Goal: Task Accomplishment & Management: Manage account settings

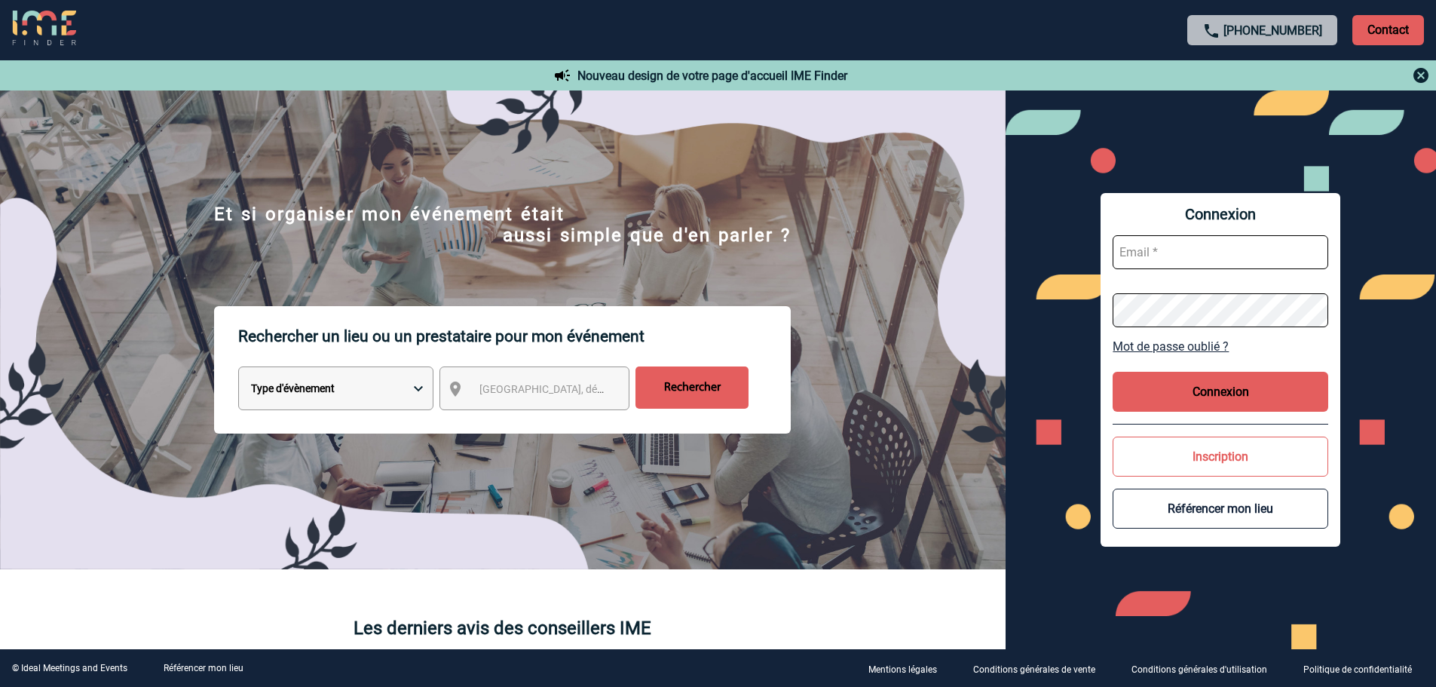
click at [1149, 271] on form at bounding box center [1221, 281] width 216 height 116
click at [1159, 259] on input "text" at bounding box center [1221, 252] width 216 height 34
type input "[EMAIL_ADDRESS][DOMAIN_NAME]"
click at [1225, 389] on button "Connexion" at bounding box center [1221, 392] width 216 height 40
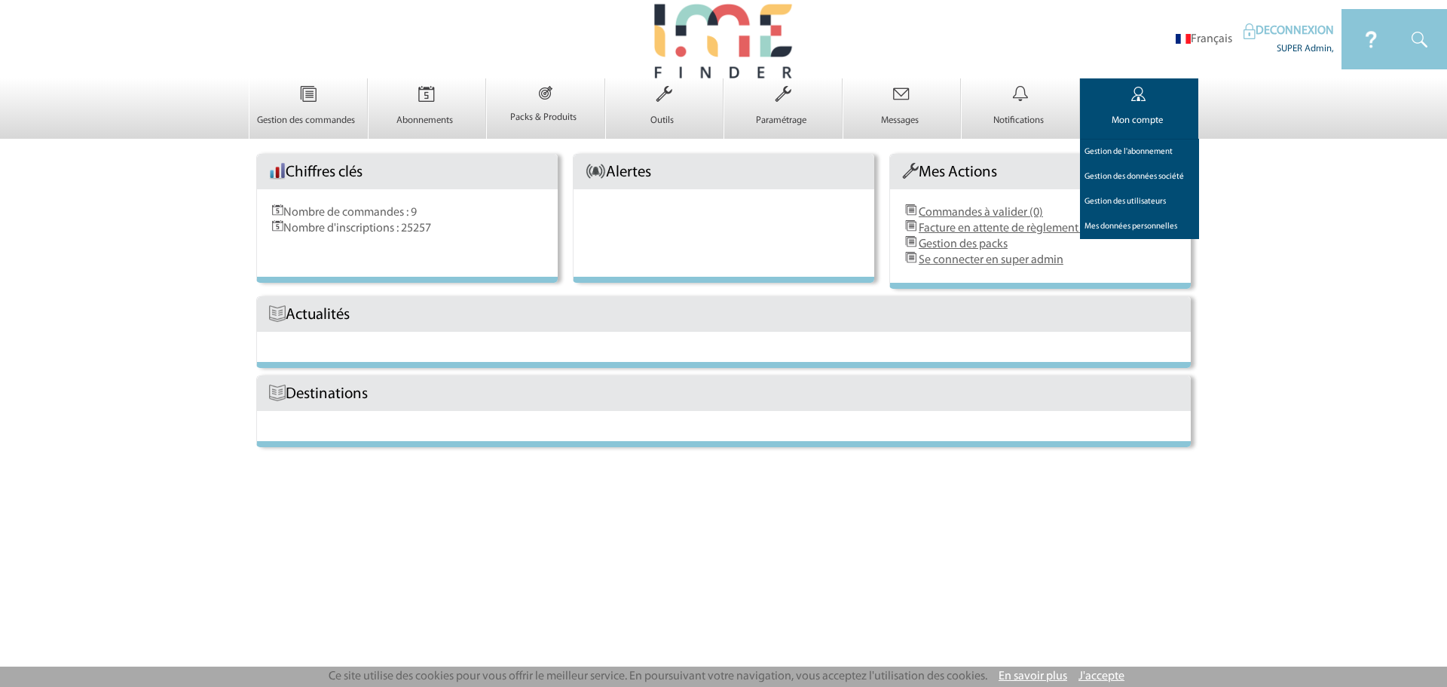
click at [1118, 98] on img at bounding box center [1139, 94] width 62 height 32
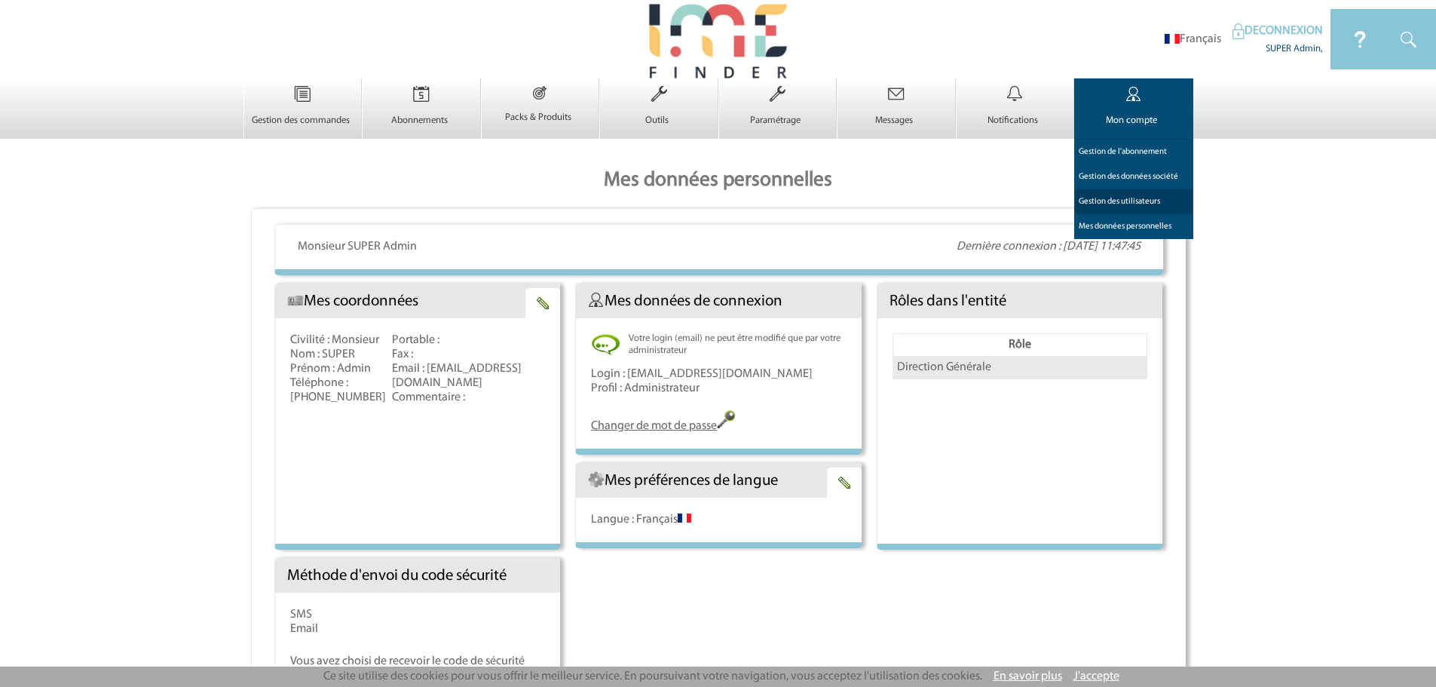
click at [1126, 207] on link "Gestion des utilisateurs 0" at bounding box center [1133, 201] width 119 height 25
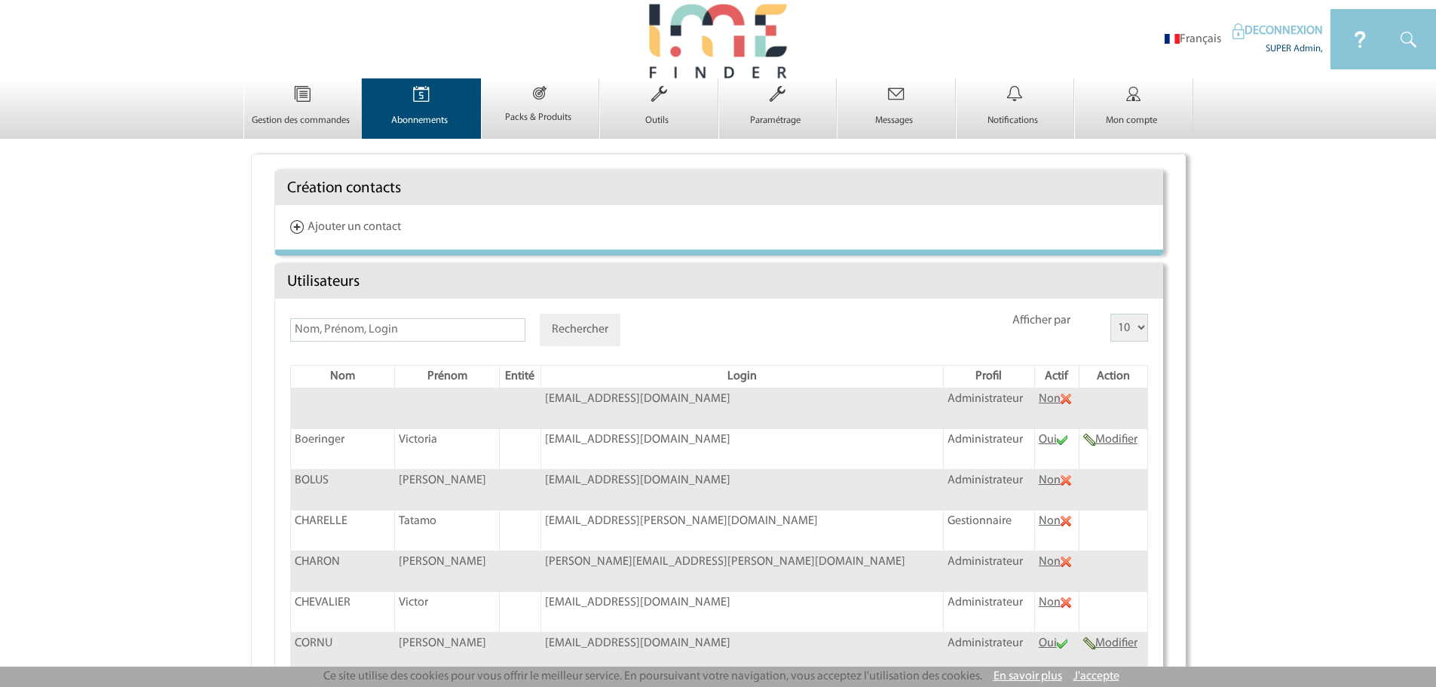
click at [423, 96] on img at bounding box center [421, 94] width 62 height 32
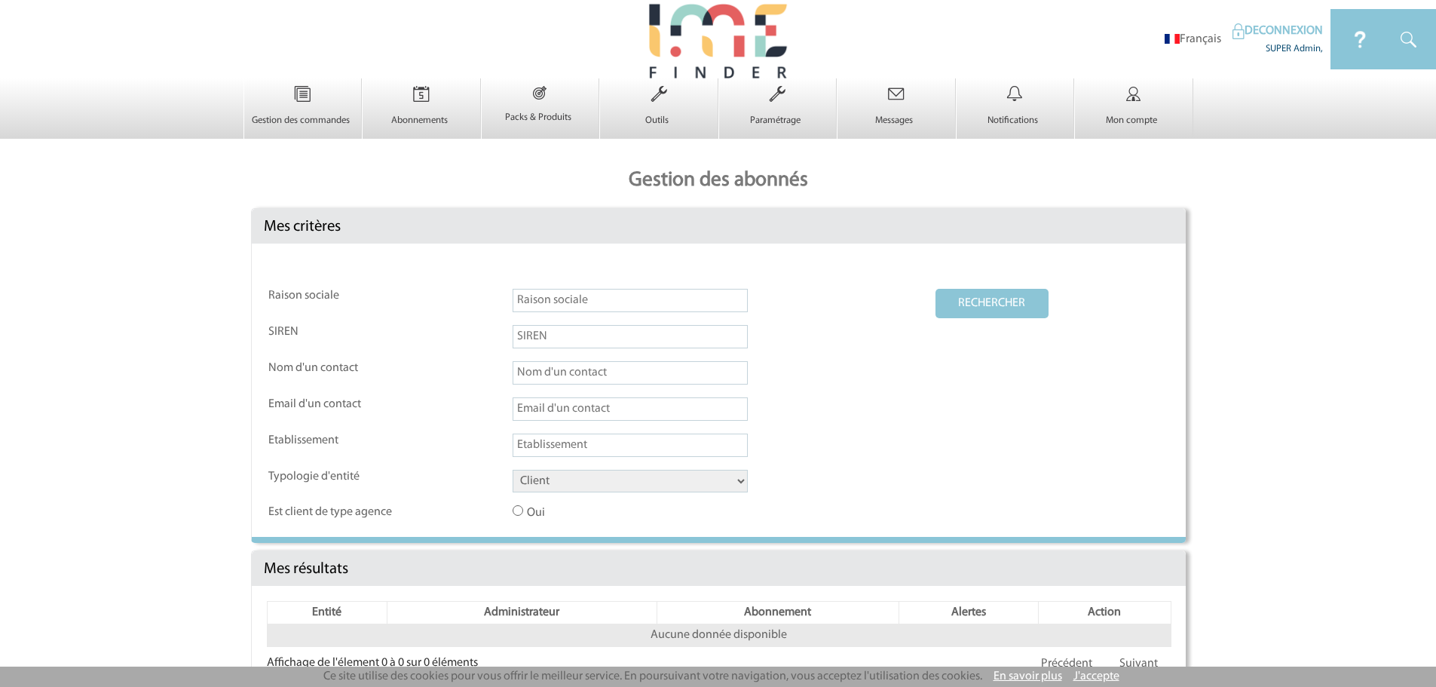
drag, startPoint x: 562, startPoint y: 484, endPoint x: 562, endPoint y: 493, distance: 9.1
click at [562, 484] on select "Client Fournisseur Agence Promoteur Genius Backoffice" at bounding box center [630, 481] width 235 height 23
select select "AGENCE"
click at [513, 470] on select "Client Fournisseur Agence Promoteur Genius Backoffice" at bounding box center [630, 481] width 235 height 23
click at [946, 305] on button "RECHERCHER" at bounding box center [991, 303] width 113 height 29
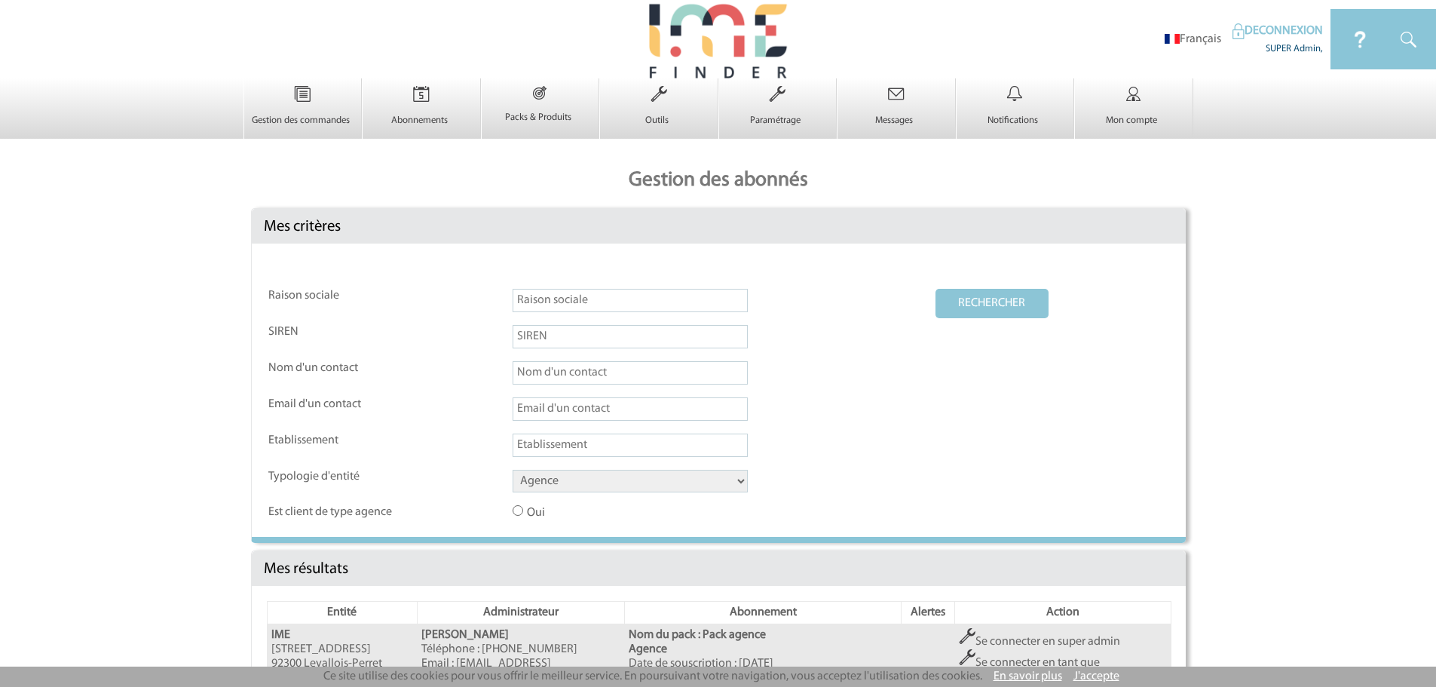
scroll to position [251, 0]
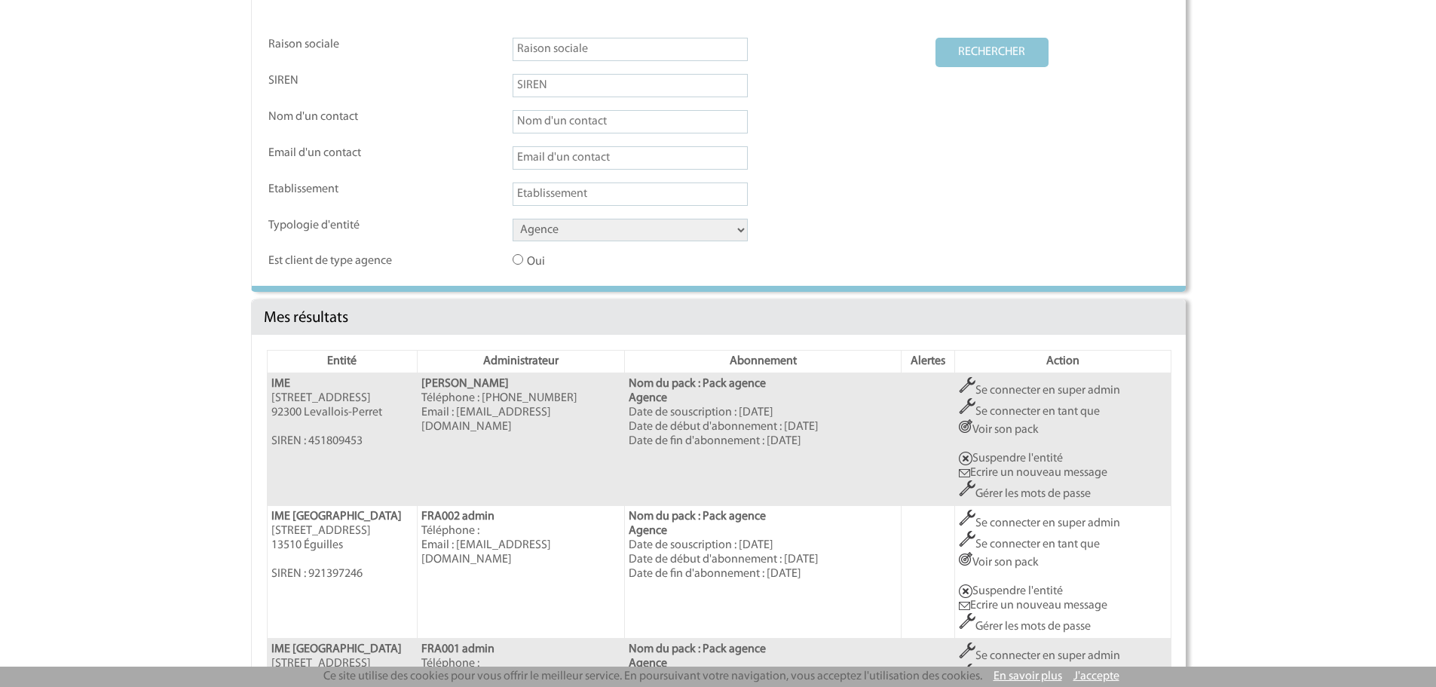
click at [1003, 391] on link "Se connecter en super admin" at bounding box center [1039, 390] width 161 height 12
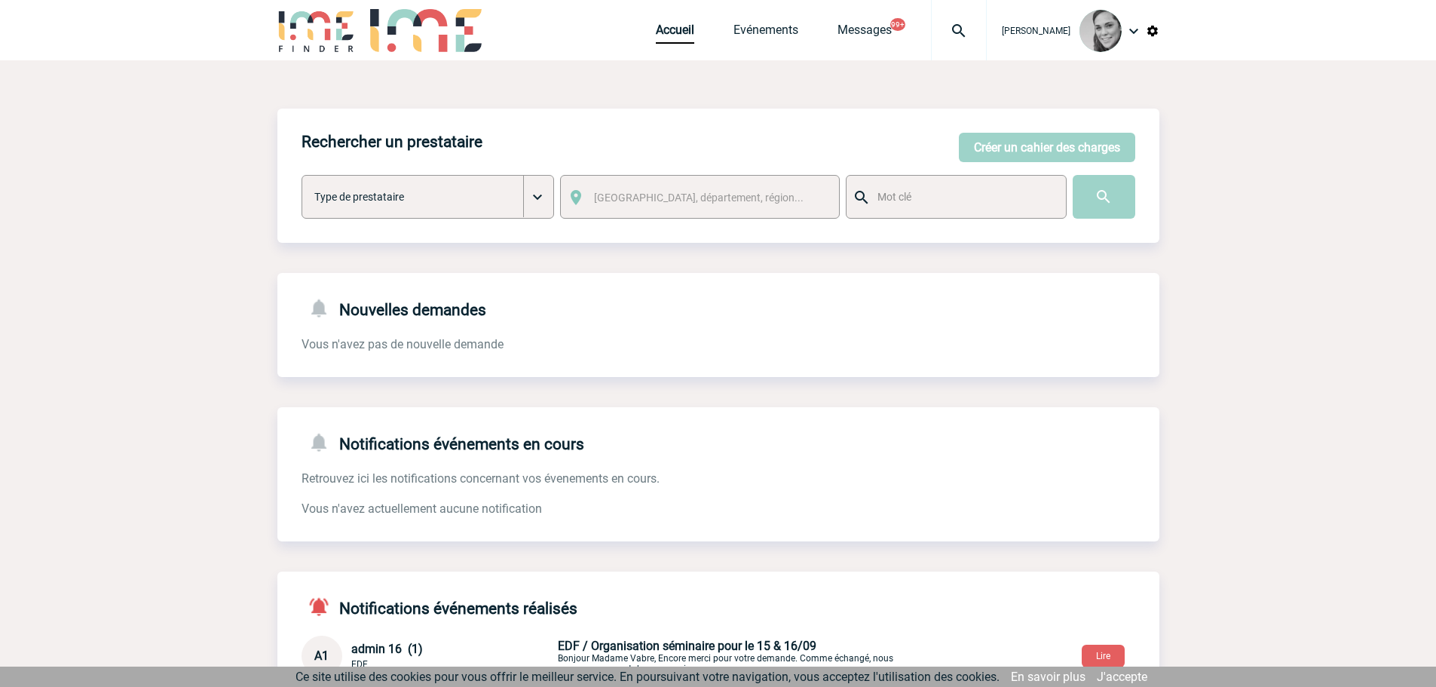
click at [1159, 30] on img at bounding box center [1153, 31] width 14 height 14
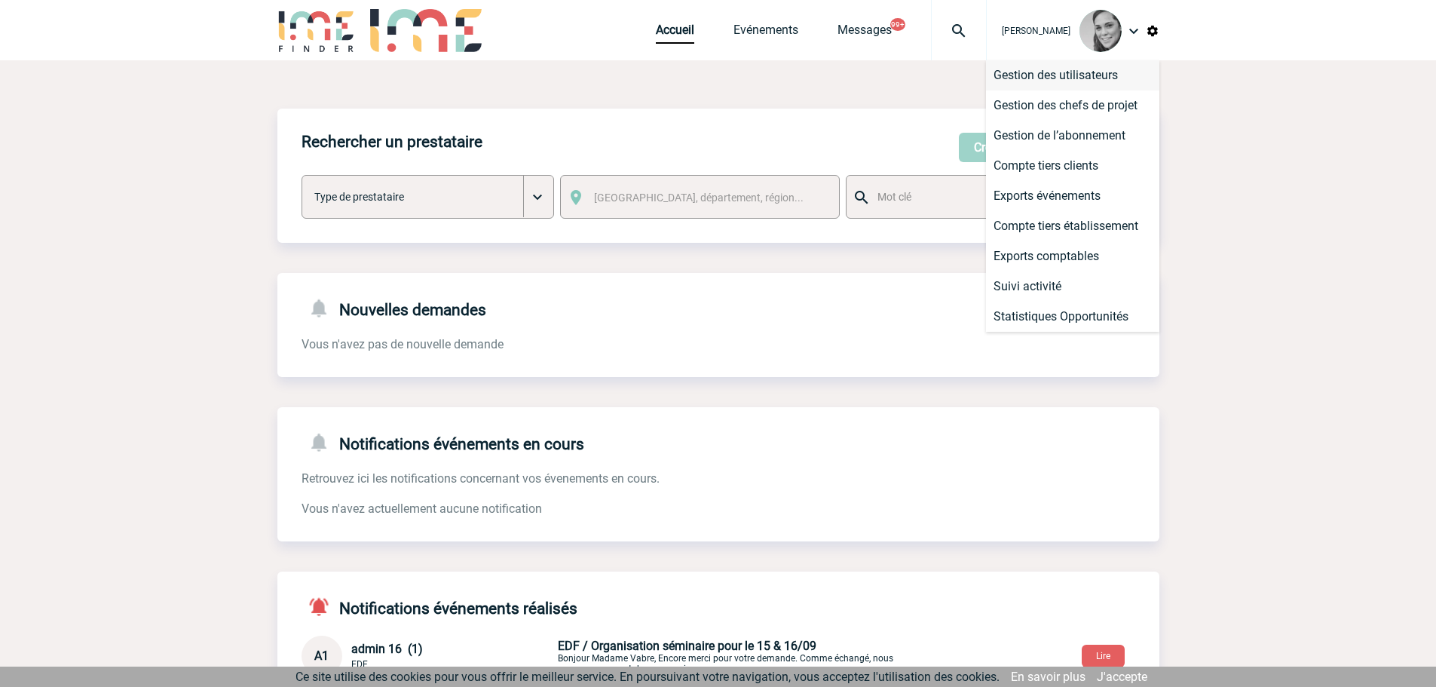
click at [1104, 72] on li "Gestion des utilisateurs" at bounding box center [1072, 75] width 173 height 30
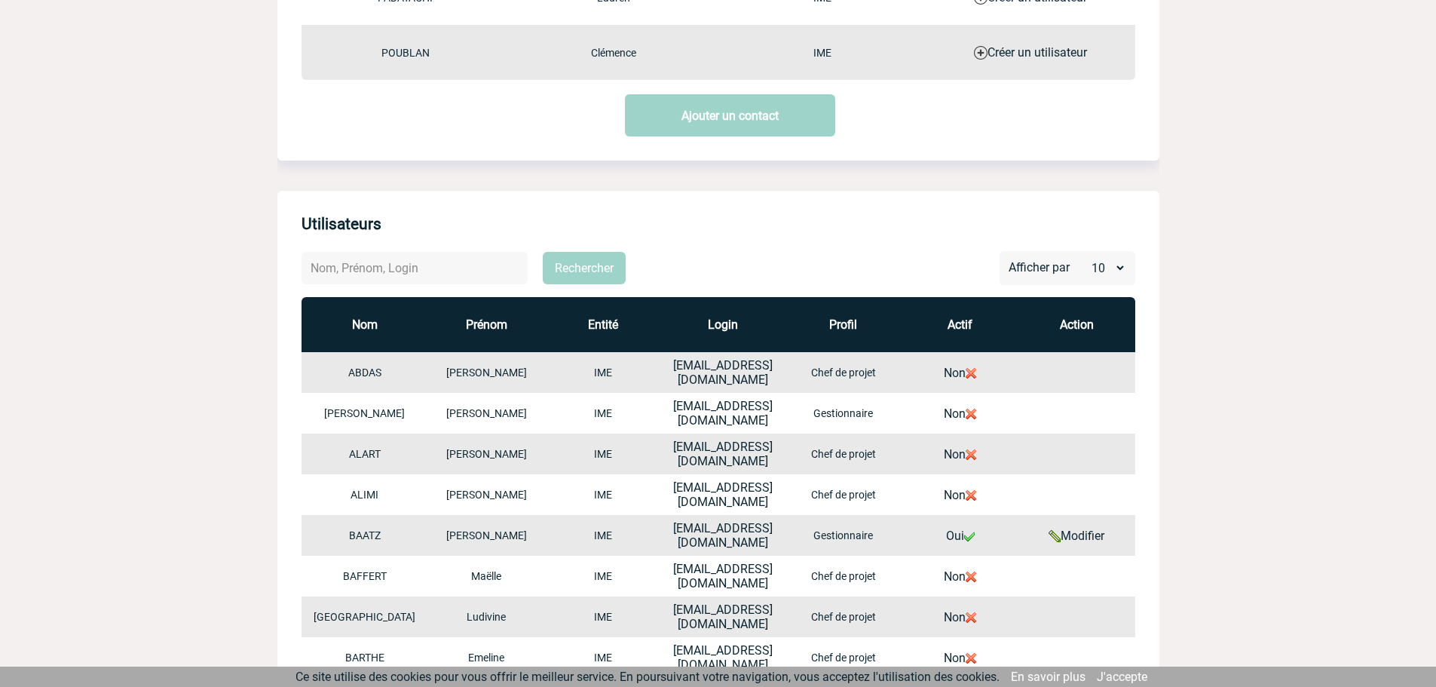
scroll to position [503, 0]
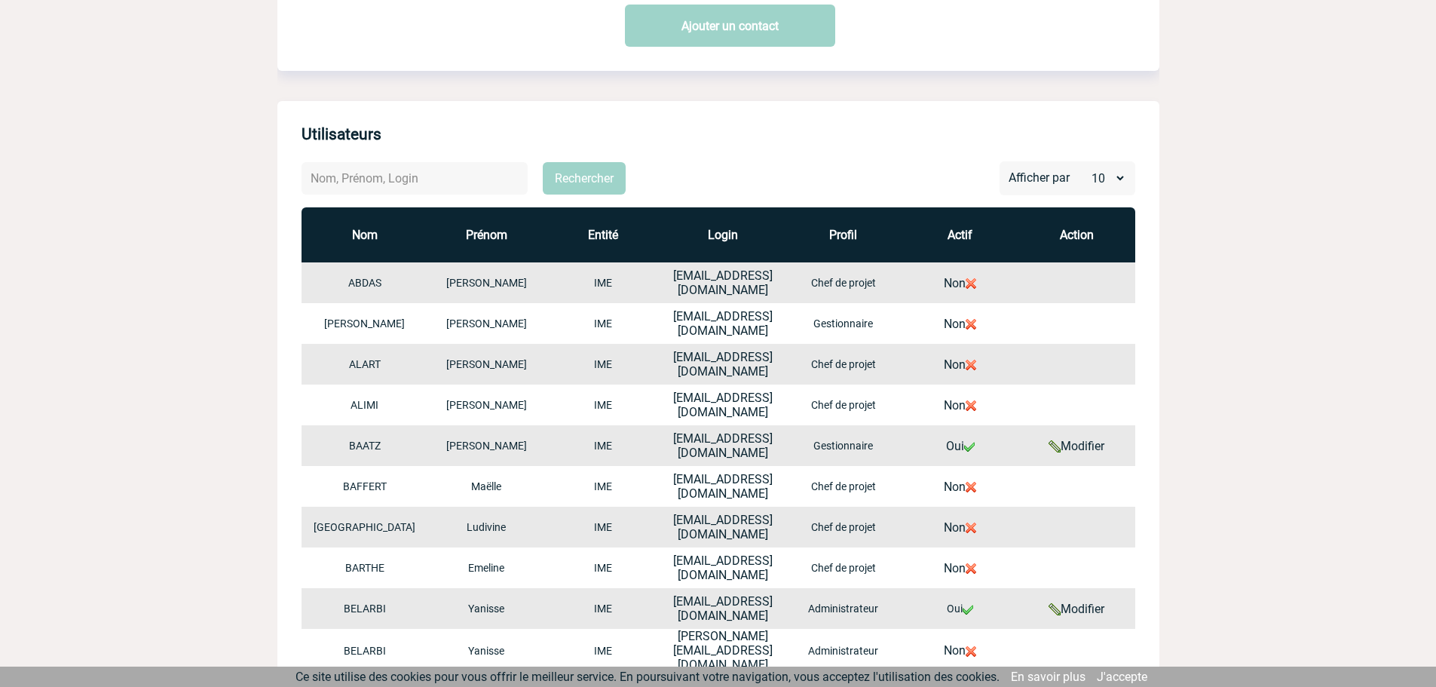
click at [435, 182] on input "text" at bounding box center [415, 178] width 226 height 32
type input "gab"
click at [586, 175] on button "Rechercher" at bounding box center [584, 178] width 83 height 32
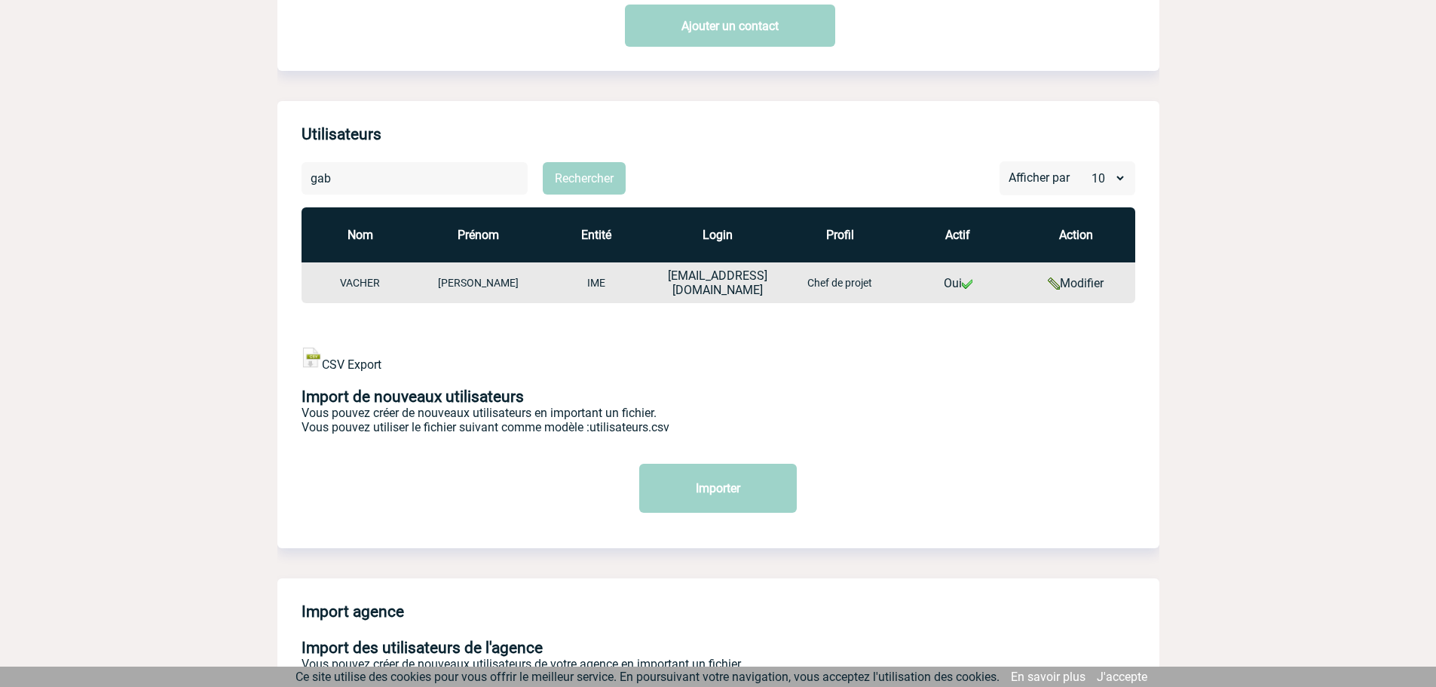
click at [954, 280] on link "Oui" at bounding box center [958, 283] width 29 height 14
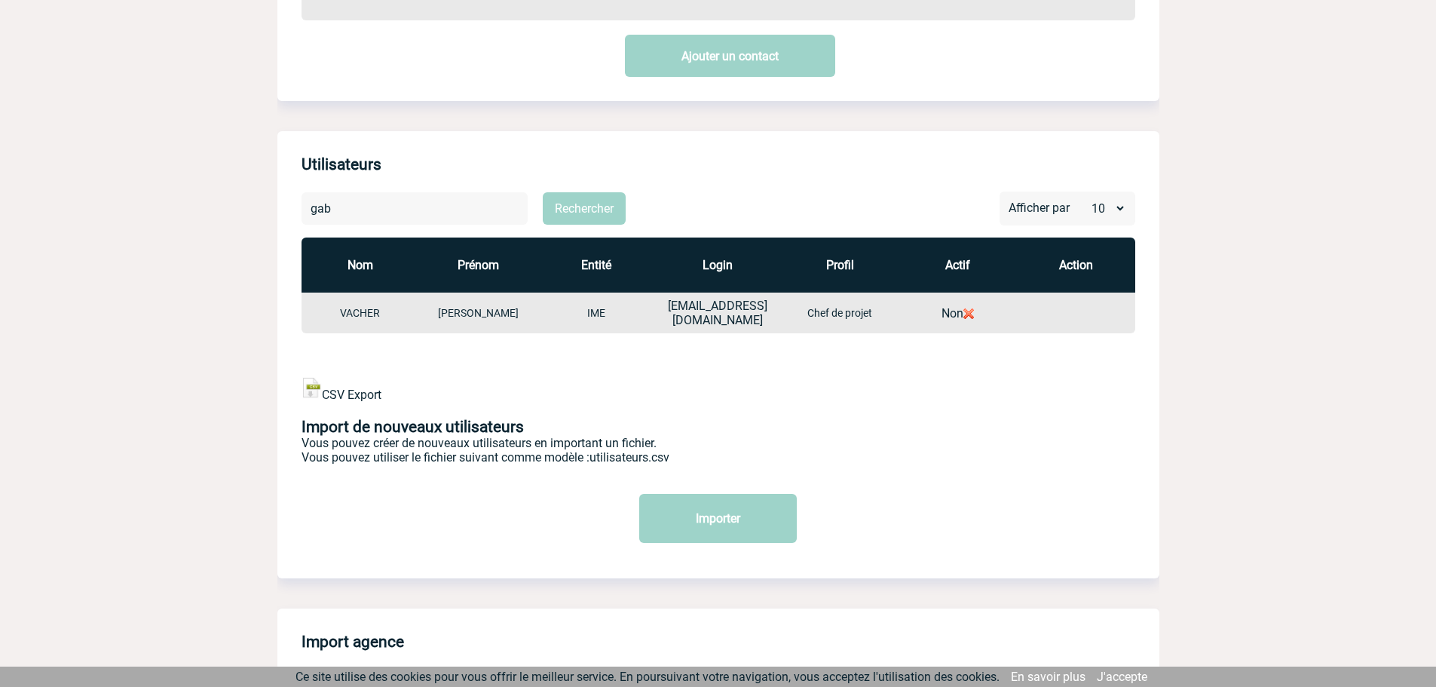
scroll to position [0, 0]
